Goal: Task Accomplishment & Management: Manage account settings

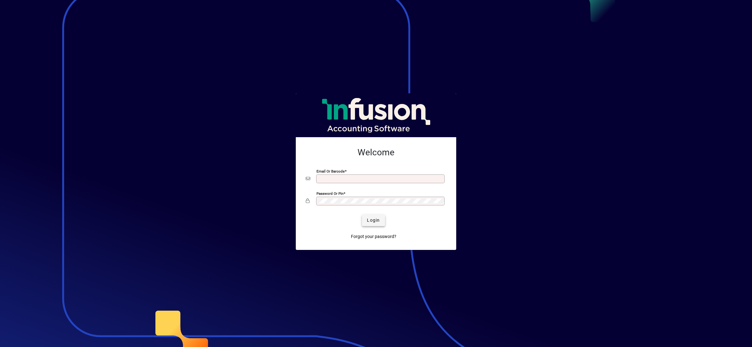
type input "**********"
click at [374, 220] on span "Login" at bounding box center [373, 220] width 13 height 7
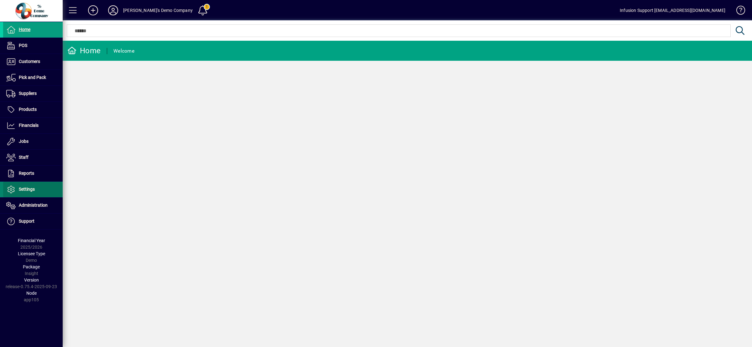
click at [33, 194] on span at bounding box center [33, 189] width 60 height 15
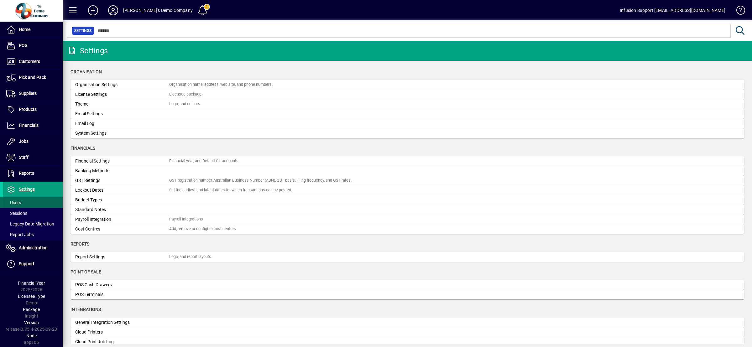
click at [30, 198] on span at bounding box center [33, 202] width 60 height 15
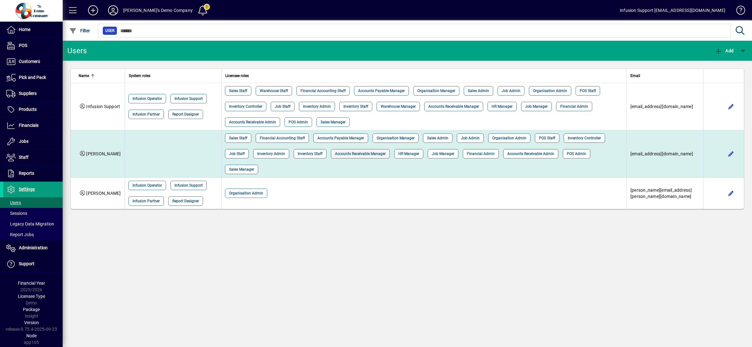
click at [353, 149] on mat-chip-option "Accounts Receivable Manager" at bounding box center [360, 153] width 59 height 9
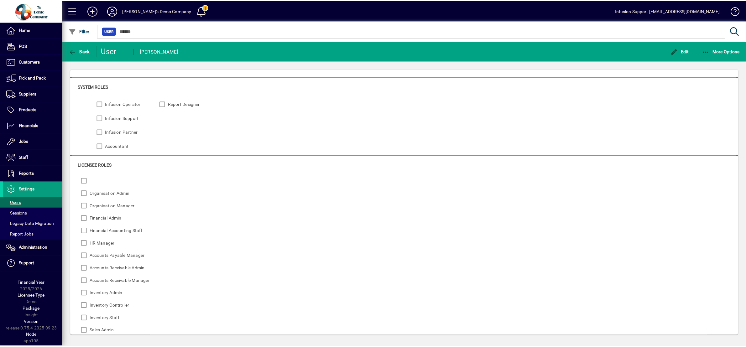
scroll to position [78, 0]
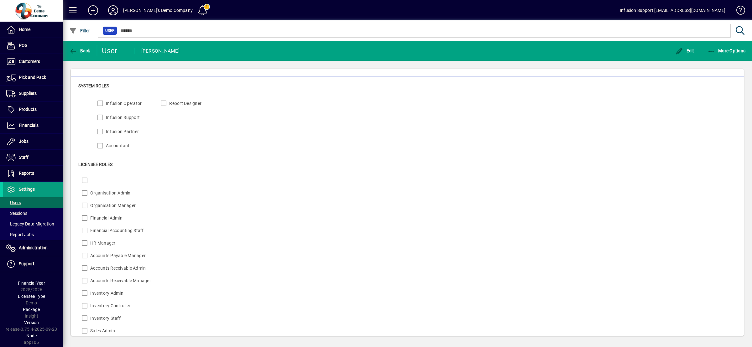
drag, startPoint x: 250, startPoint y: 135, endPoint x: 246, endPoint y: 122, distance: 13.5
click at [251, 131] on div "Infusion Operator Infusion Support Infusion Partner Accountant Report Designer" at bounding box center [407, 124] width 658 height 56
click at [115, 11] on icon at bounding box center [113, 10] width 13 height 10
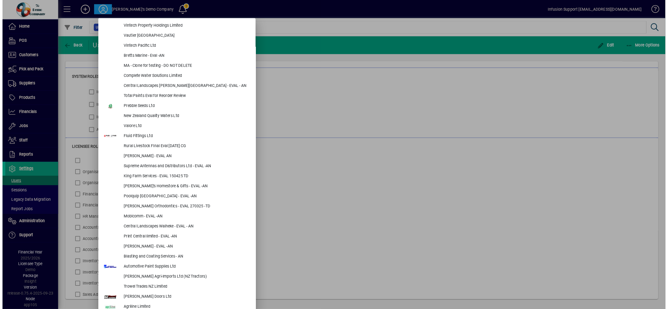
scroll to position [0, 0]
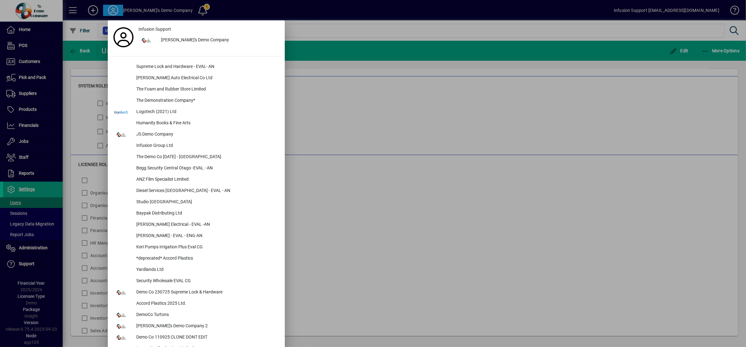
click at [356, 187] on div at bounding box center [373, 173] width 746 height 347
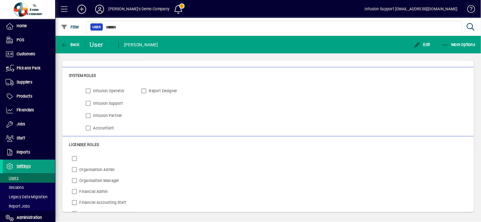
scroll to position [78, 0]
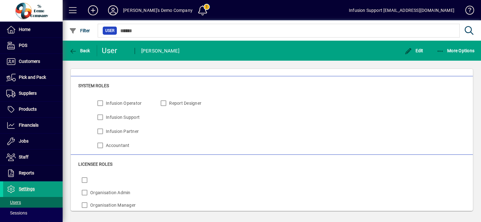
click at [220, 90] on div "System roles Infusion Operator Infusion Support Infusion Partner Accountant Rep…" at bounding box center [271, 117] width 387 height 69
click at [114, 9] on icon at bounding box center [113, 10] width 13 height 10
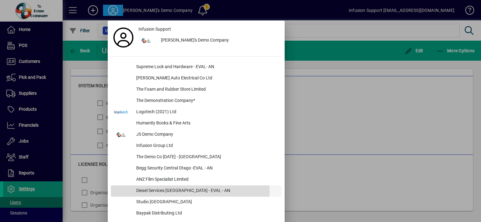
click at [154, 191] on div "Diesel Services [GEOGRAPHIC_DATA] - EVAL - AN" at bounding box center [206, 191] width 150 height 11
